Goal: Task Accomplishment & Management: Complete application form

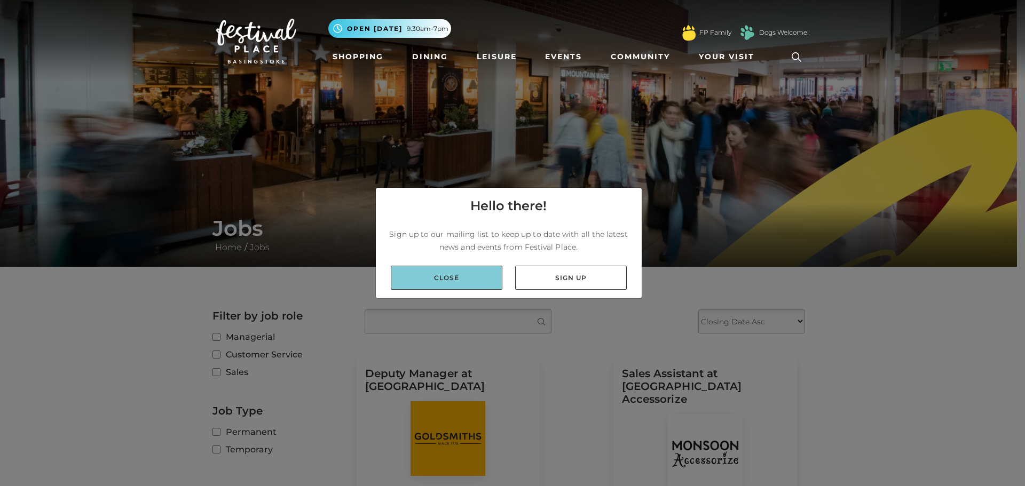
click at [469, 284] on link "Close" at bounding box center [447, 278] width 112 height 24
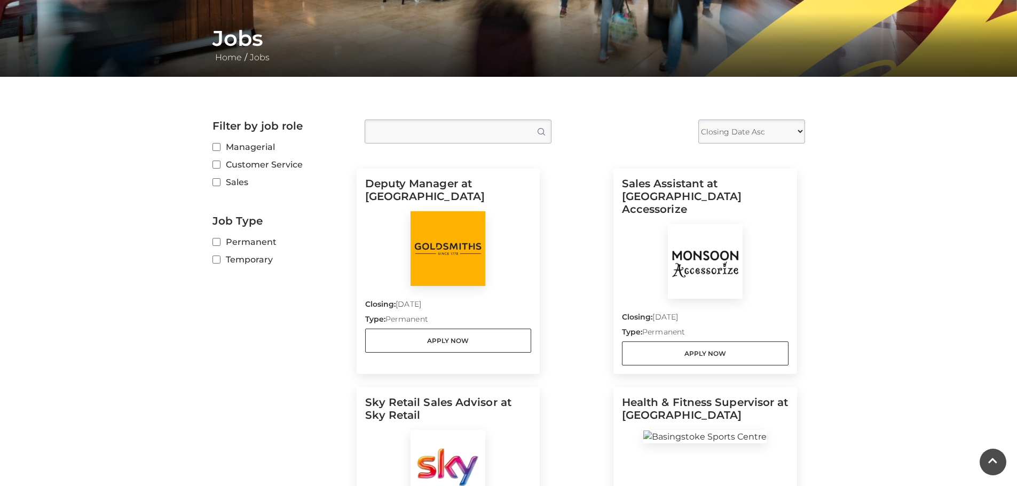
scroll to position [178, 0]
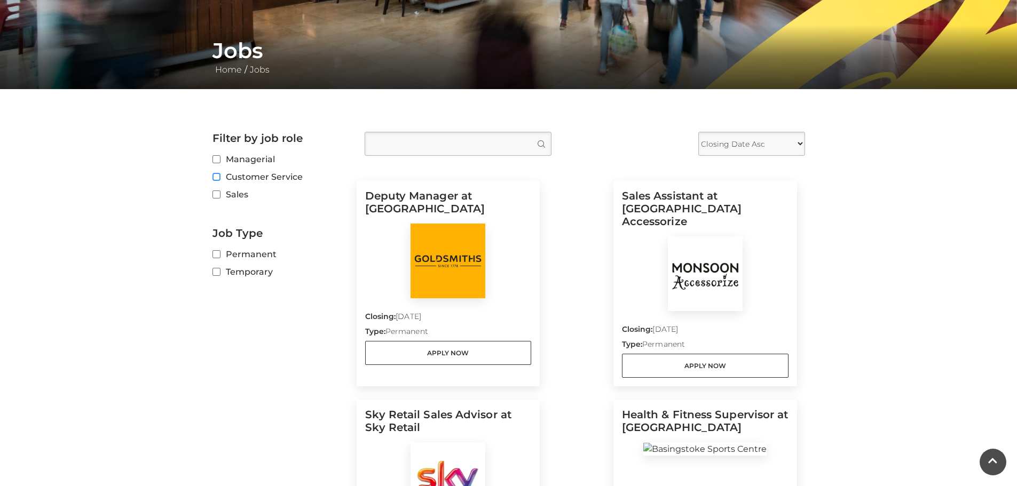
click at [217, 178] on input "Customer Service" at bounding box center [216, 177] width 7 height 7
checkbox input "true"
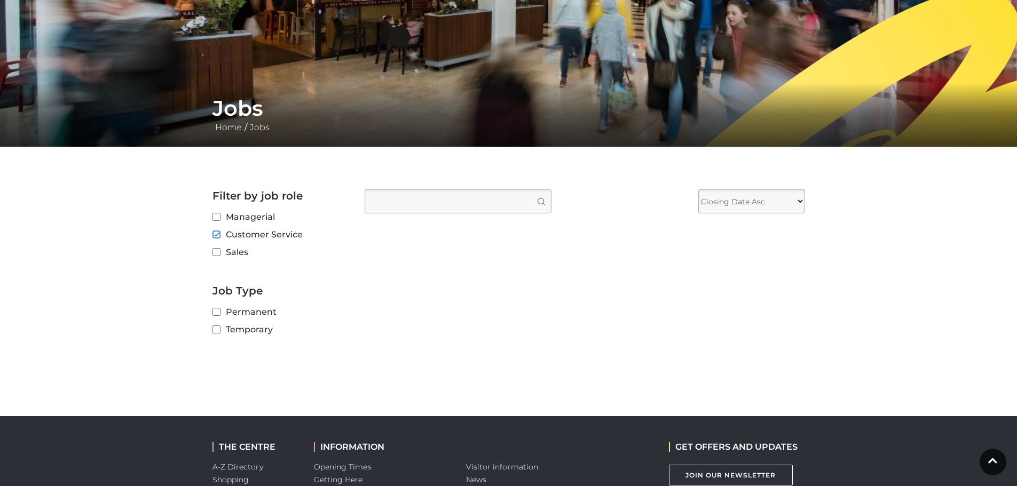
scroll to position [99, 0]
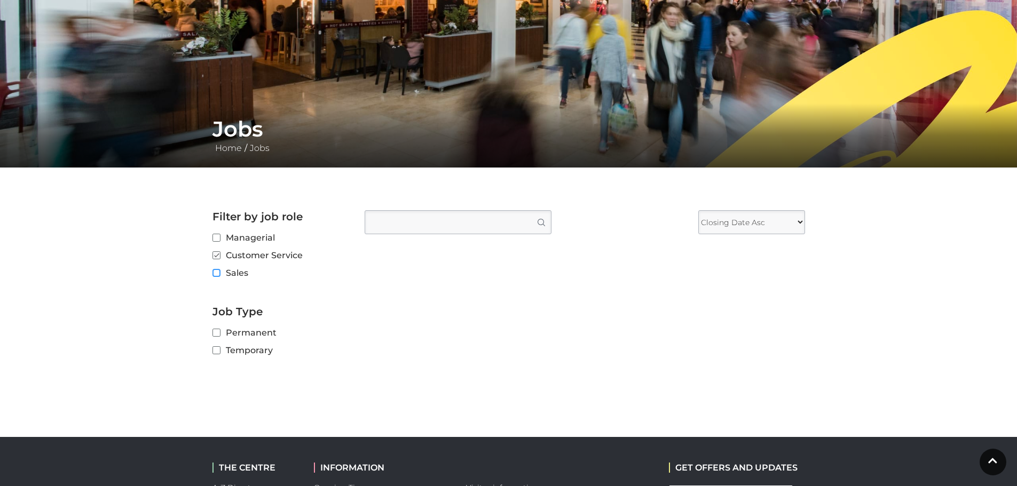
click at [214, 271] on input "Sales" at bounding box center [216, 273] width 7 height 7
checkbox input "true"
checkbox input "false"
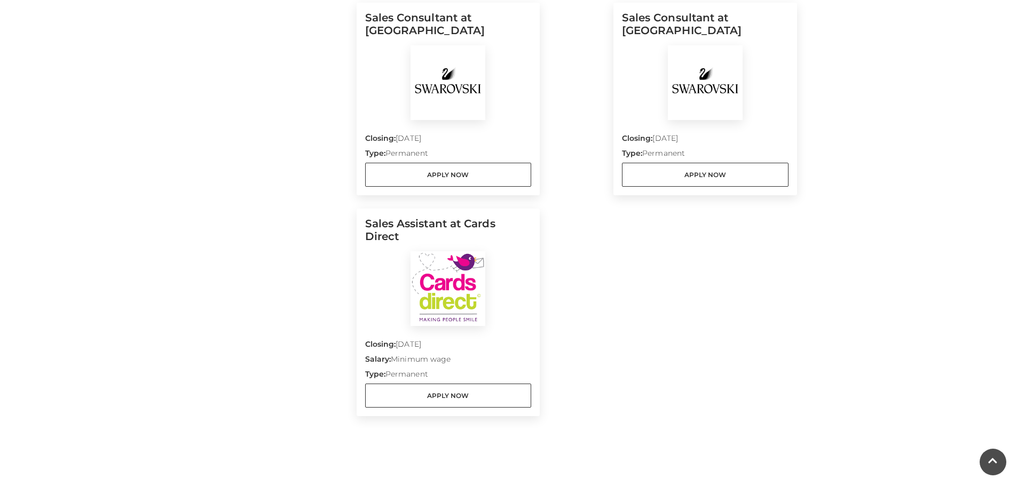
scroll to position [1022, 0]
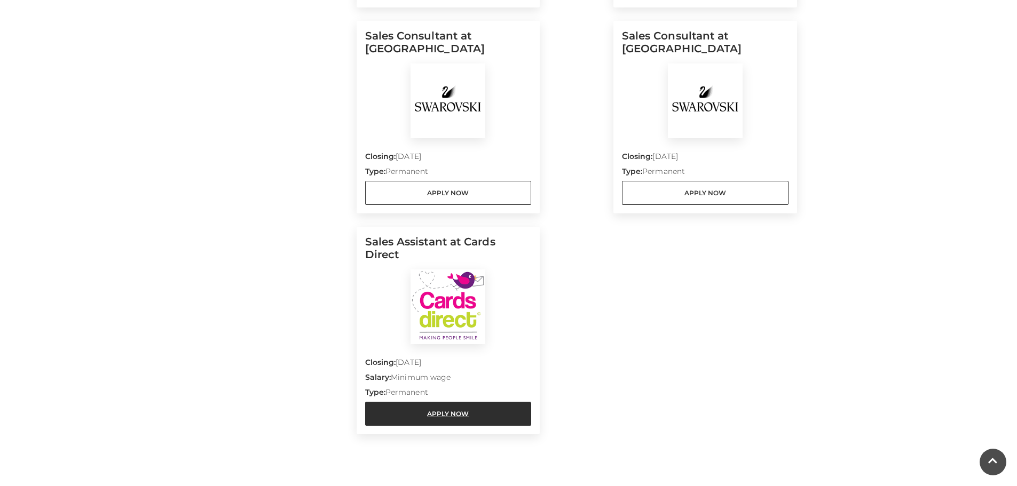
click at [470, 404] on link "Apply Now" at bounding box center [448, 414] width 167 height 24
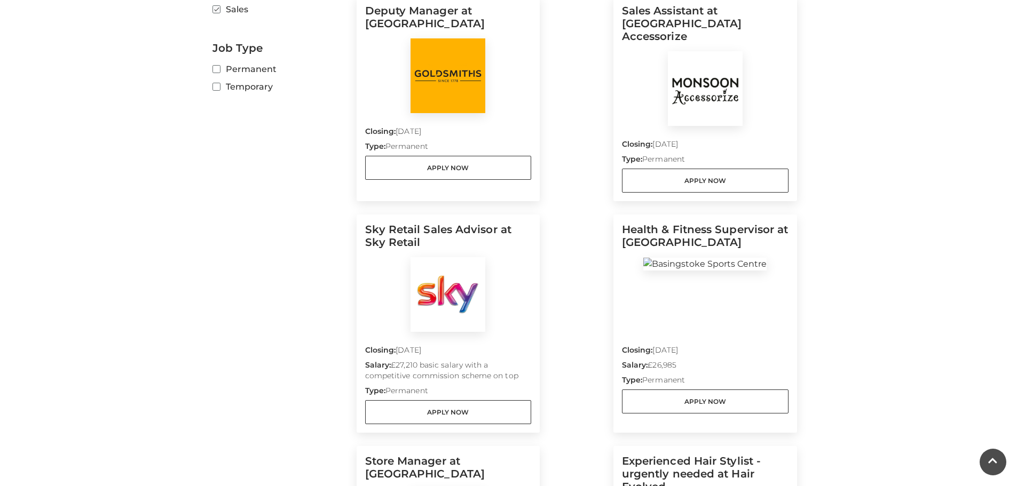
scroll to position [0, 0]
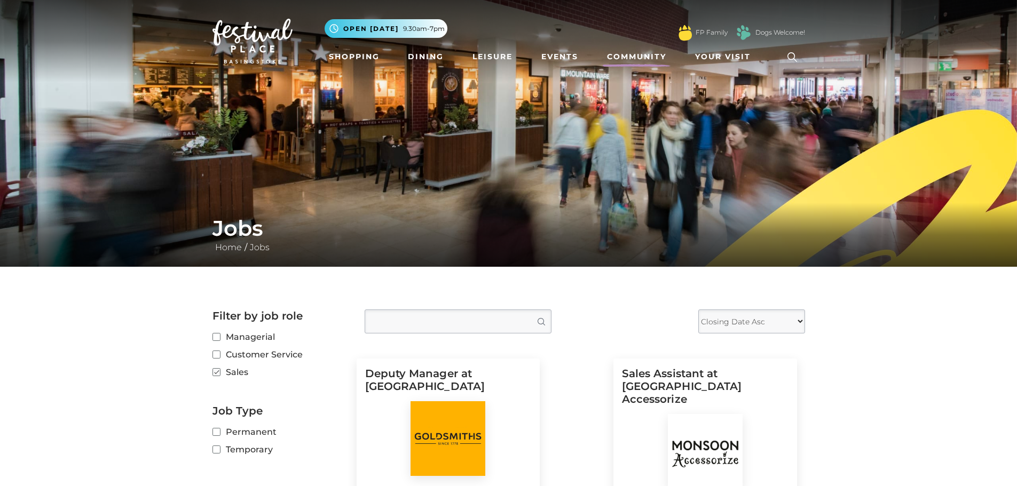
click at [624, 57] on link "Community" at bounding box center [637, 57] width 68 height 20
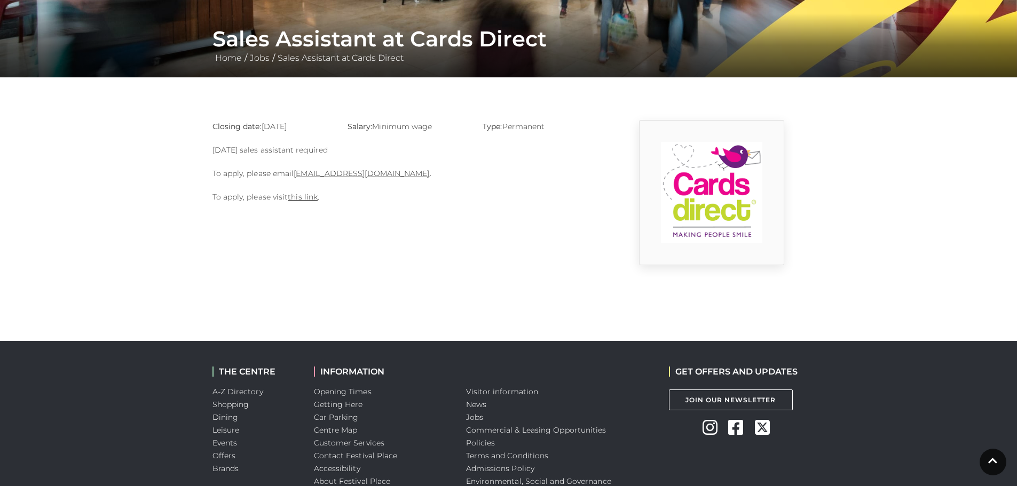
scroll to position [188, 0]
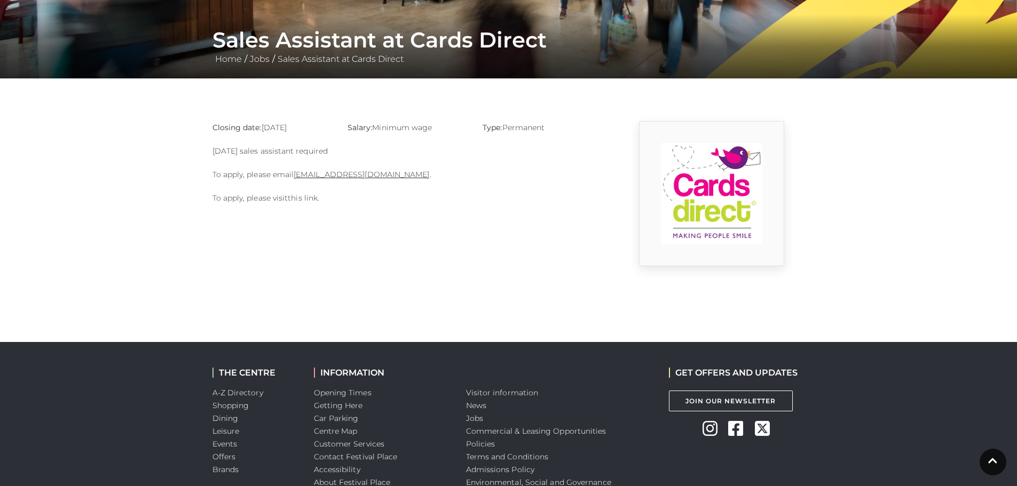
click at [303, 200] on link "this link" at bounding box center [303, 198] width 30 height 10
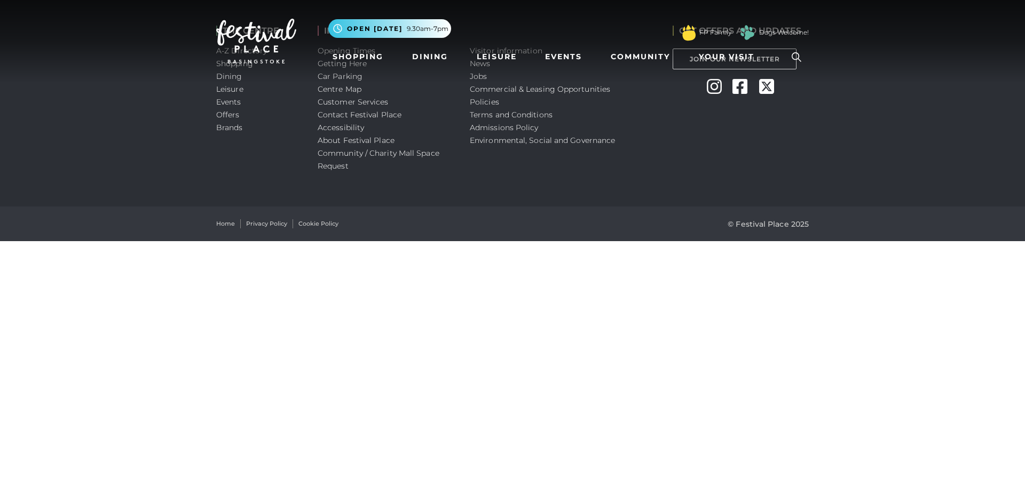
click at [921, 148] on div "THE CENTRE A-Z Directory Shopping Dining Leisure Events Offers Brands INFORMATI…" at bounding box center [512, 103] width 1025 height 207
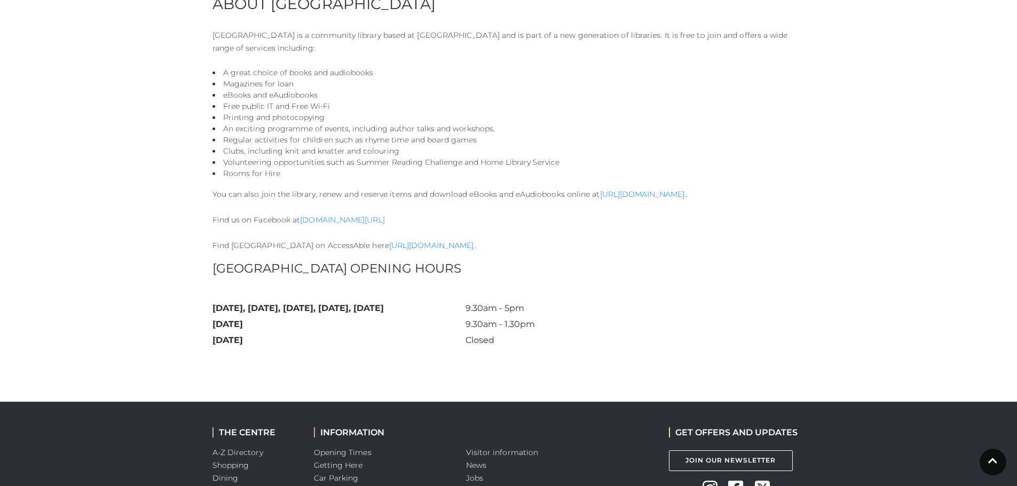
scroll to position [600, 0]
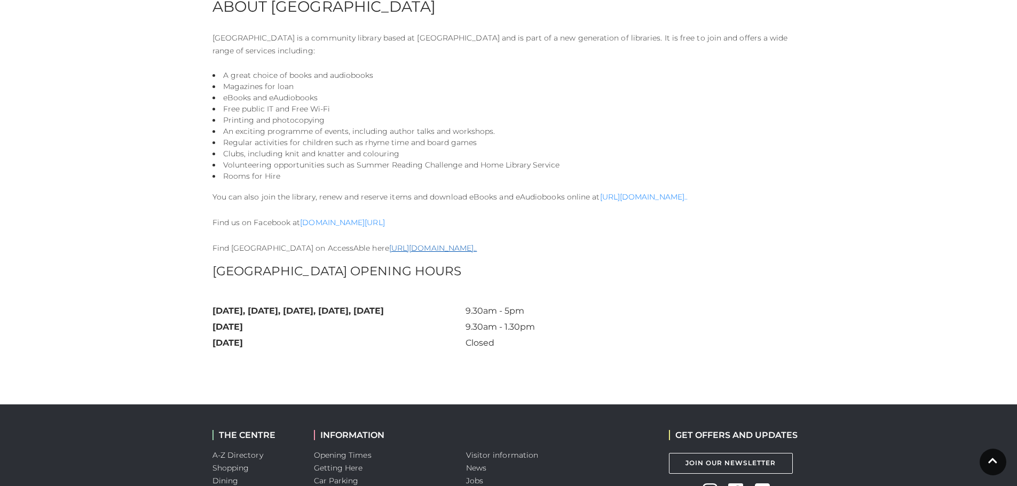
click at [468, 249] on link "https://www.accessable.co.uk/b..." at bounding box center [433, 248] width 88 height 10
